Goal: Information Seeking & Learning: Compare options

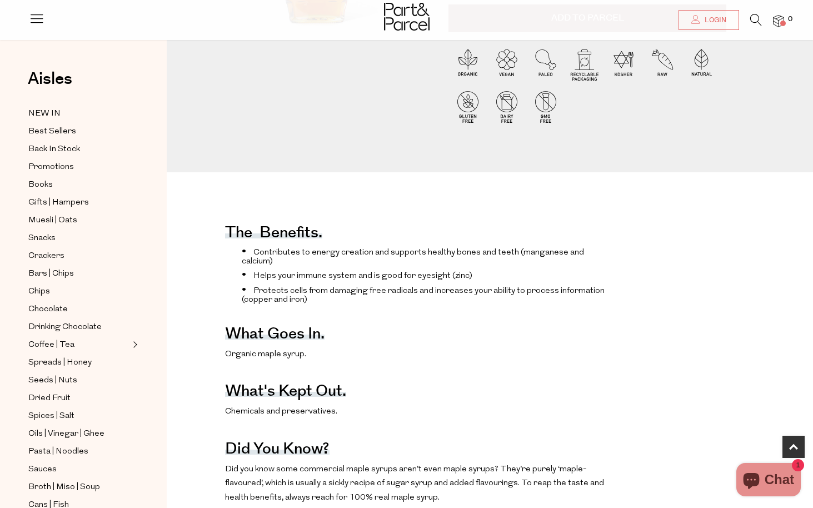
scroll to position [274, 0]
